Goal: Subscribe to service/newsletter

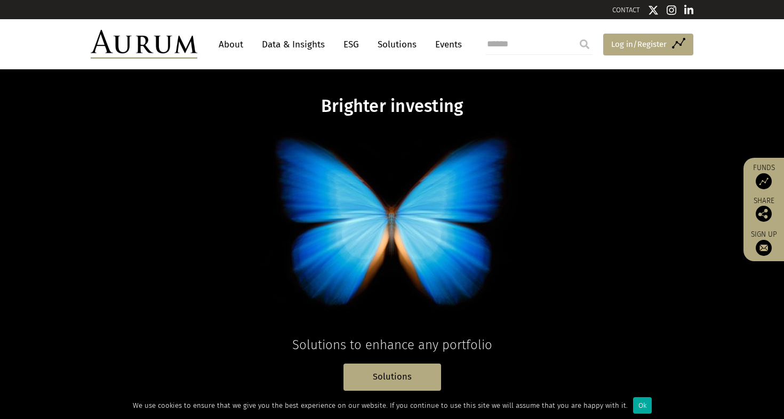
click at [616, 43] on span "Log in/Register" at bounding box center [638, 44] width 55 height 13
click at [676, 42] on link "Access Funds Log in/Register" at bounding box center [648, 45] width 90 height 22
click at [763, 246] on img at bounding box center [763, 248] width 16 height 16
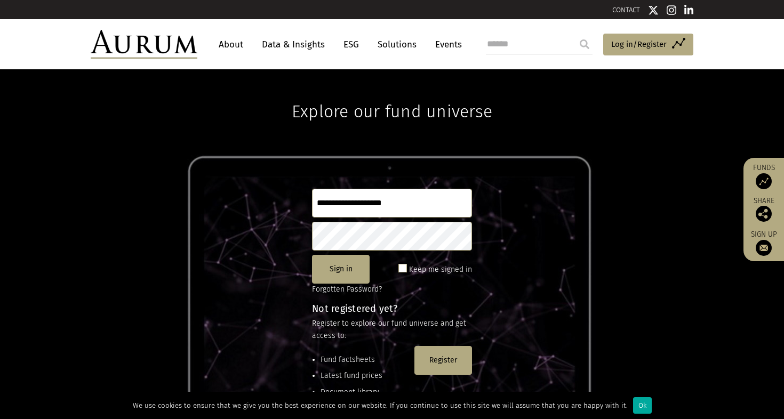
type input "**********"
click at [335, 273] on button "Sign in" at bounding box center [341, 269] width 58 height 29
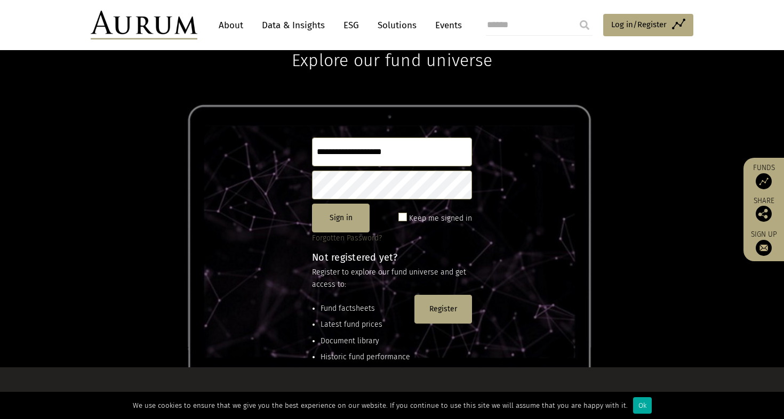
scroll to position [51, 0]
click at [364, 219] on button "Sign in" at bounding box center [341, 218] width 58 height 29
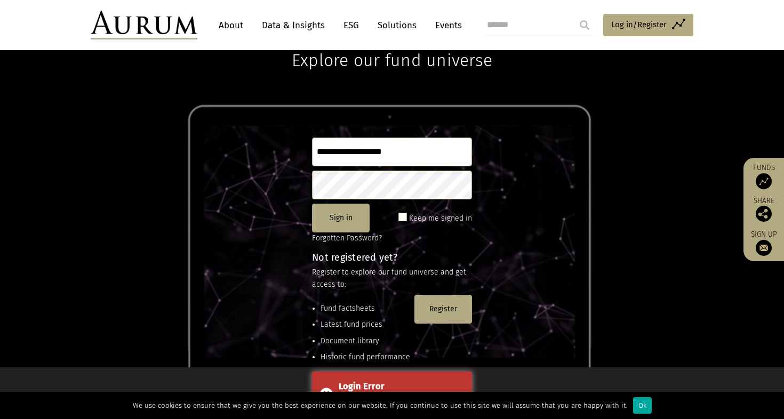
click at [402, 217] on span at bounding box center [402, 217] width 9 height 9
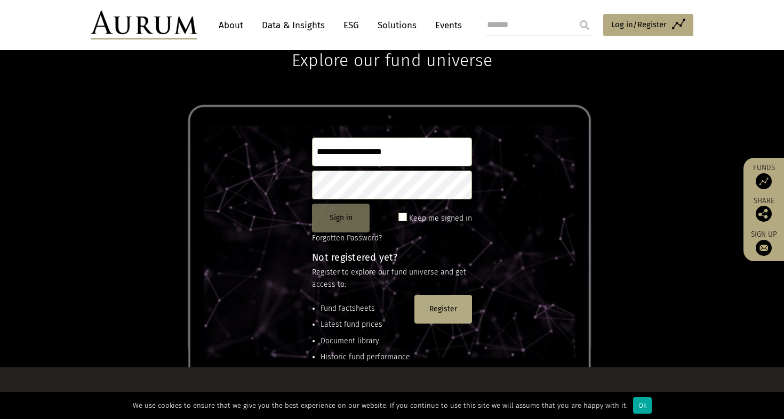
click at [350, 216] on button "Sign in" at bounding box center [341, 218] width 58 height 29
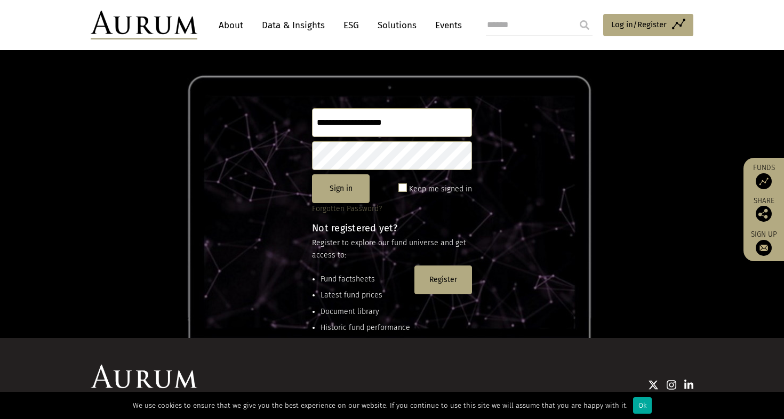
scroll to position [81, 0]
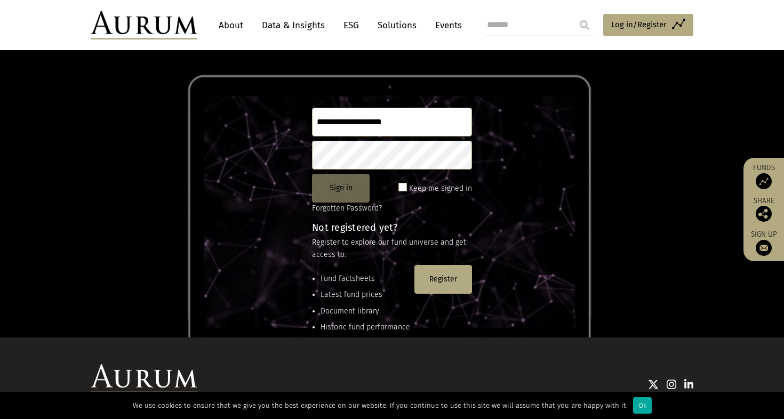
click at [338, 186] on button "Sign in" at bounding box center [341, 188] width 58 height 29
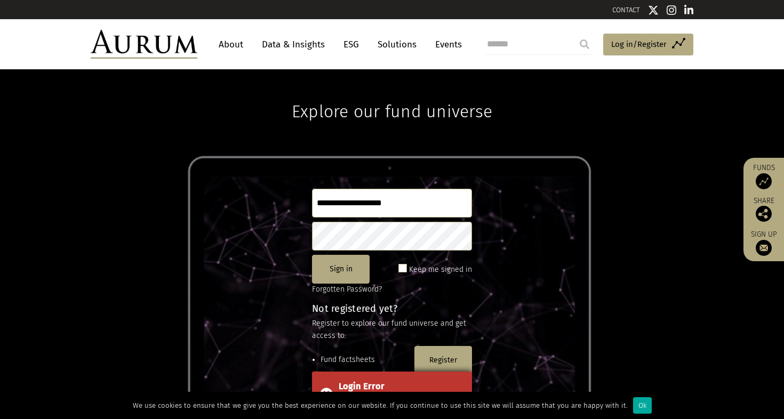
scroll to position [0, 0]
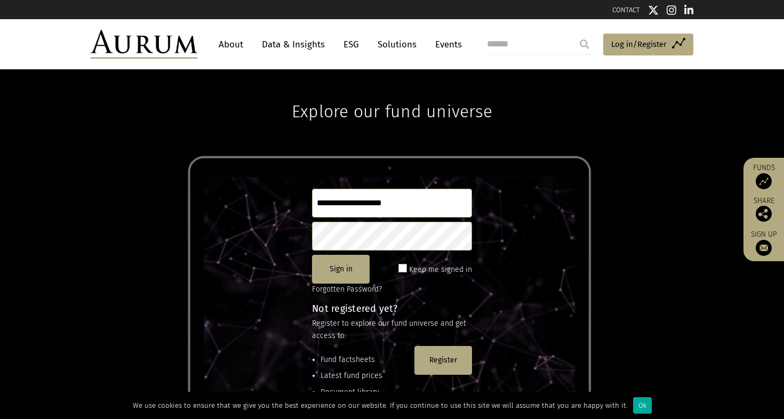
type input "**********"
click at [405, 267] on span at bounding box center [402, 268] width 9 height 9
click at [343, 271] on button "Sign in" at bounding box center [341, 269] width 58 height 29
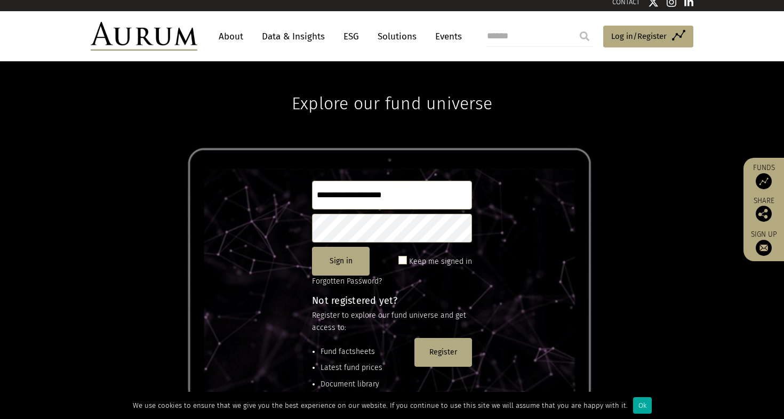
scroll to position [7, 0]
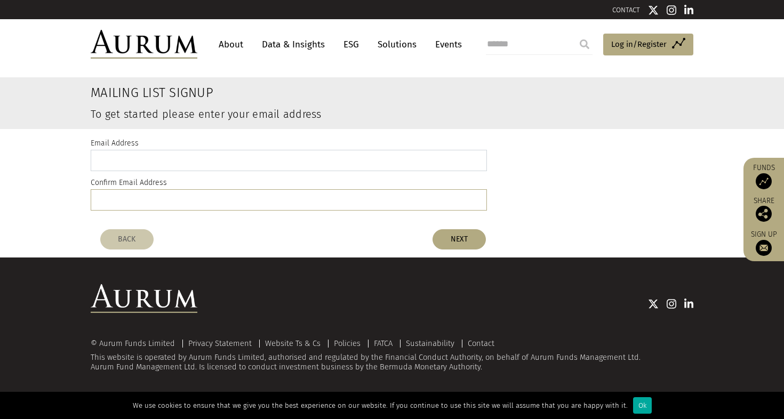
click at [112, 157] on input "email" at bounding box center [289, 160] width 396 height 21
type input "**********"
click at [446, 240] on button "NEXT" at bounding box center [458, 239] width 53 height 20
